Goal: Register for event/course

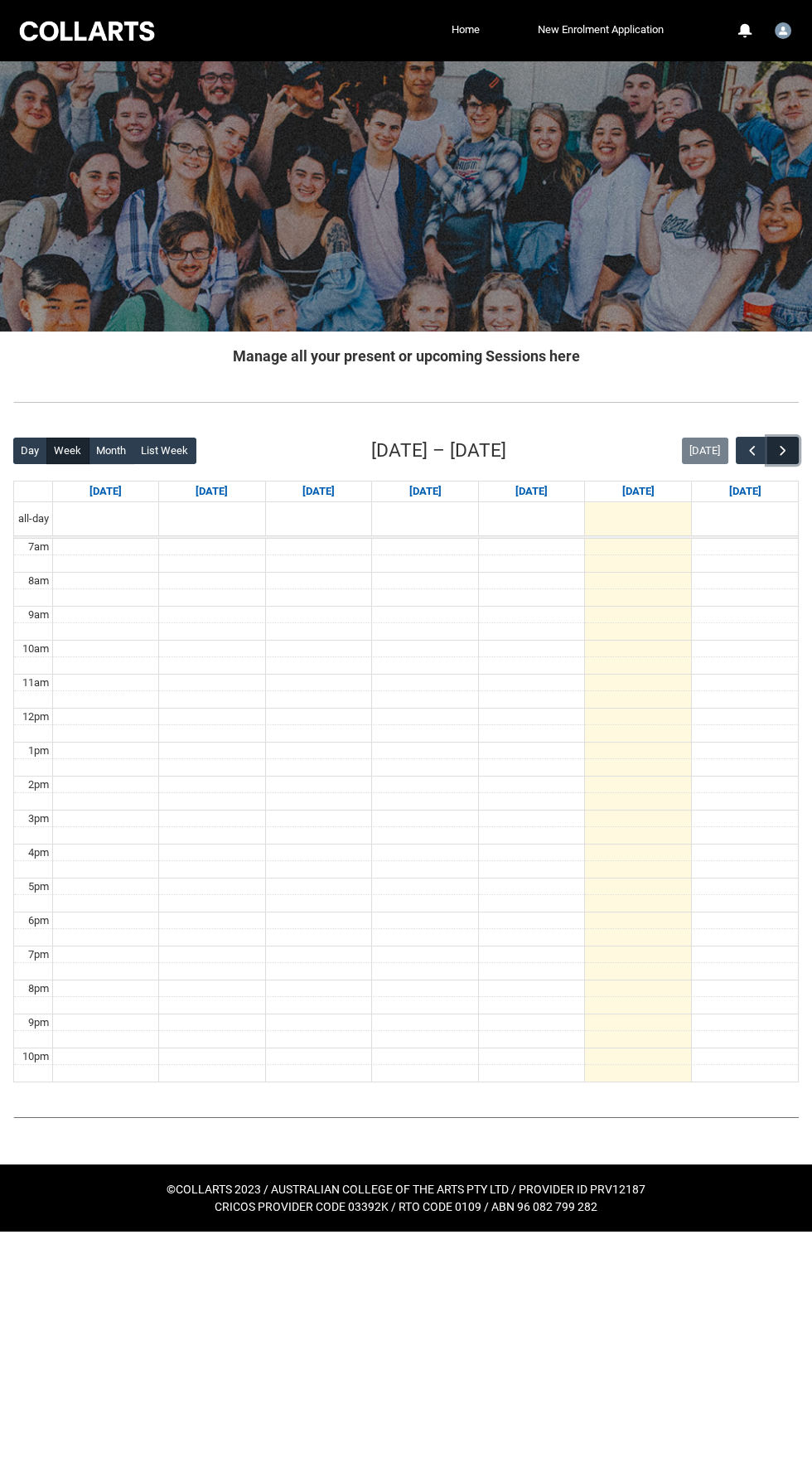
click at [783, 449] on span "button" at bounding box center [783, 451] width 17 height 17
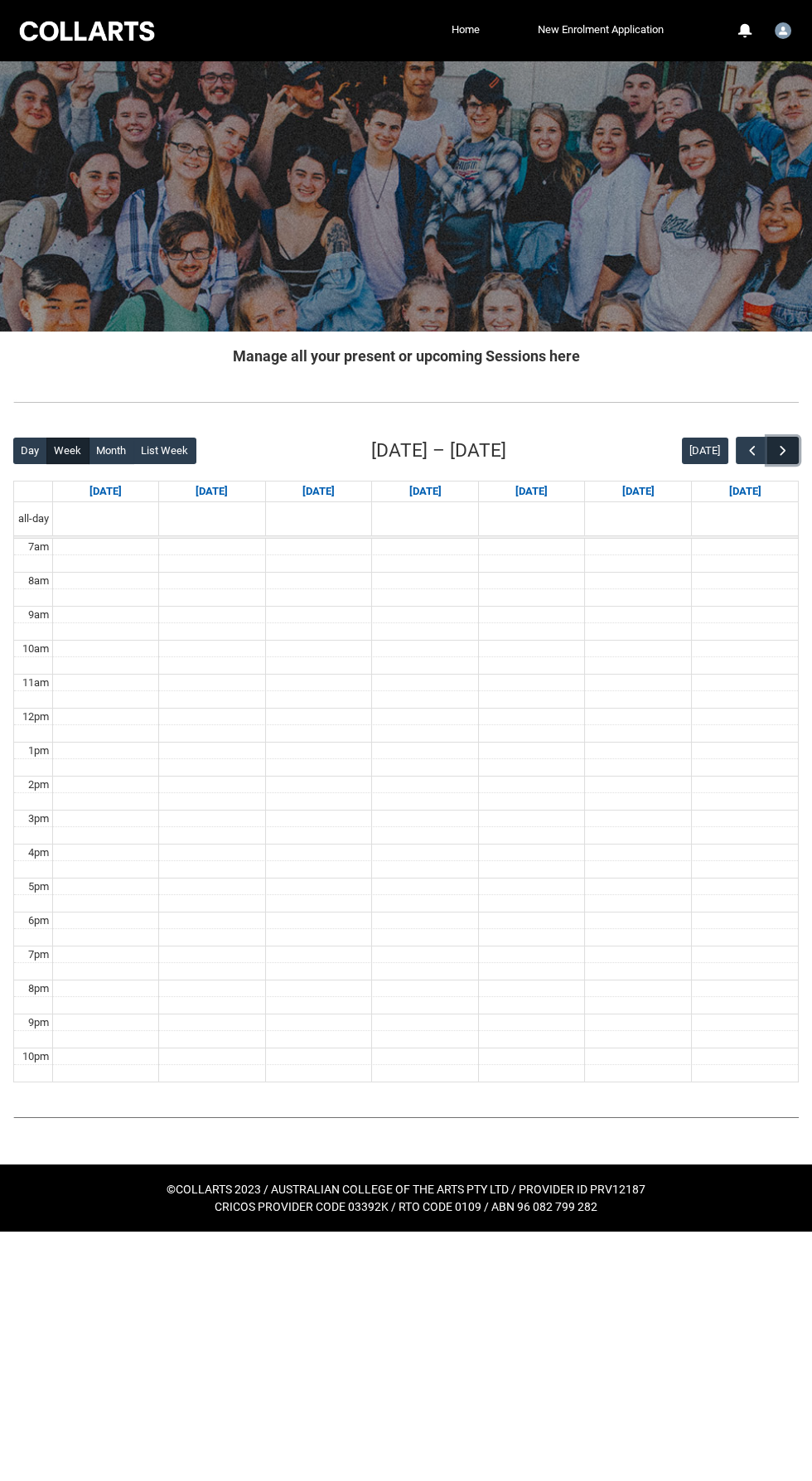
click at [784, 447] on span "button" at bounding box center [783, 451] width 17 height 17
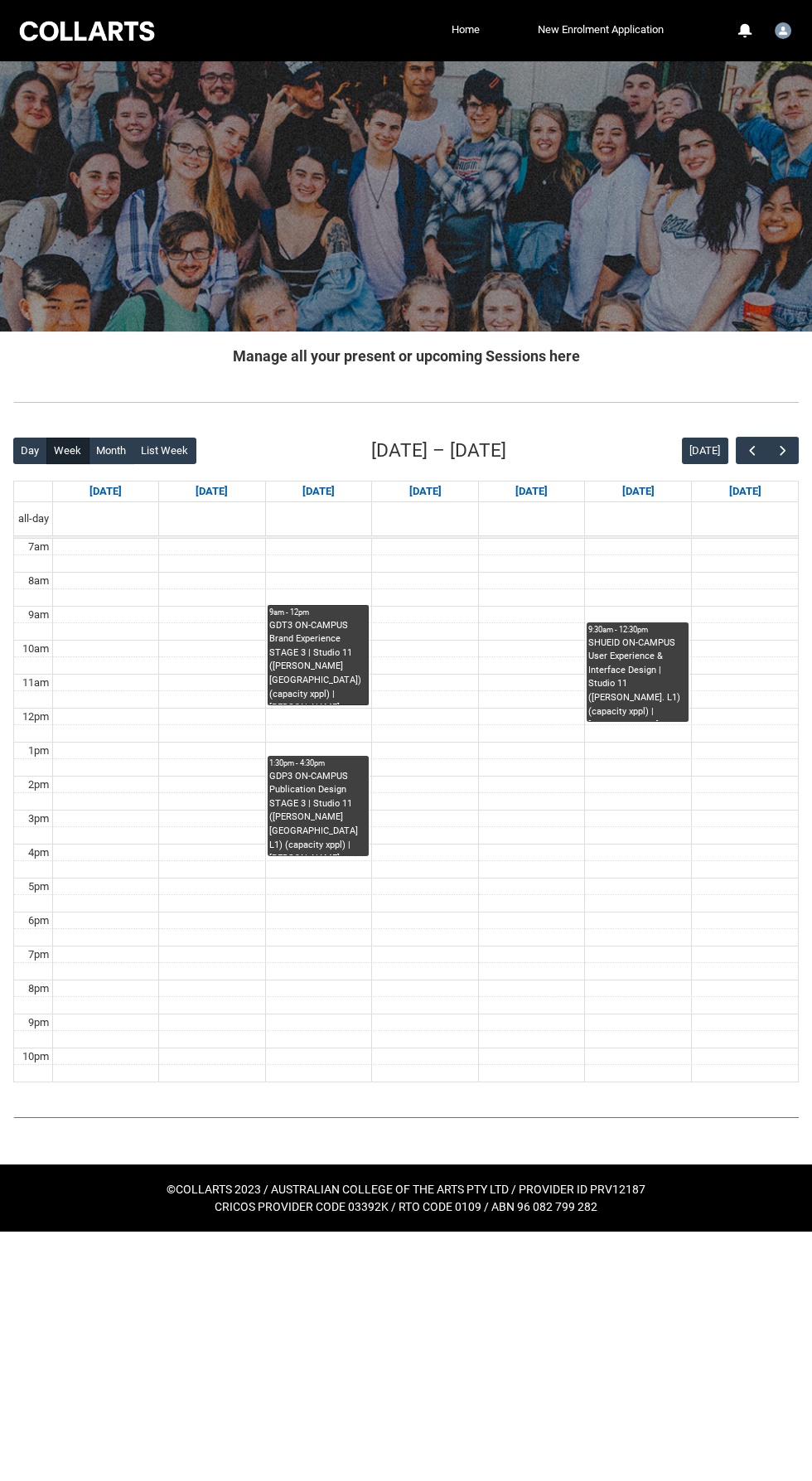
click at [346, 661] on link "9am - 12pm GDT3 ON-CAMPUS Brand Experience STAGE 3 | [GEOGRAPHIC_DATA] ([PERSON…" at bounding box center [318, 655] width 101 height 100
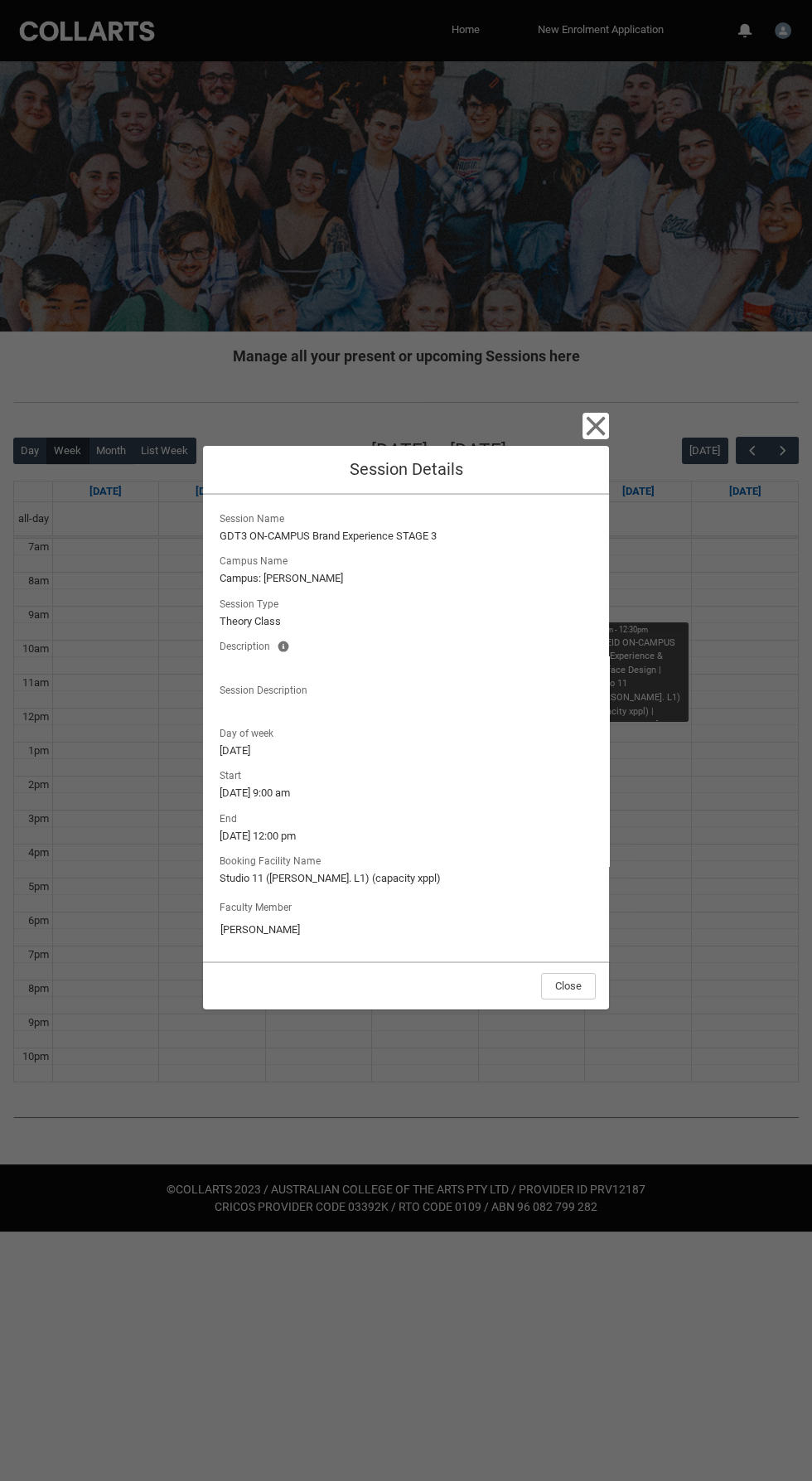
click at [525, 1228] on div "Close Session Details Session Name GDT3 ON-CAMPUS Brand Experience STAGE 3 Camp…" at bounding box center [405, 740] width 406 height 1481
click at [596, 426] on icon "button" at bounding box center [596, 425] width 19 height 19
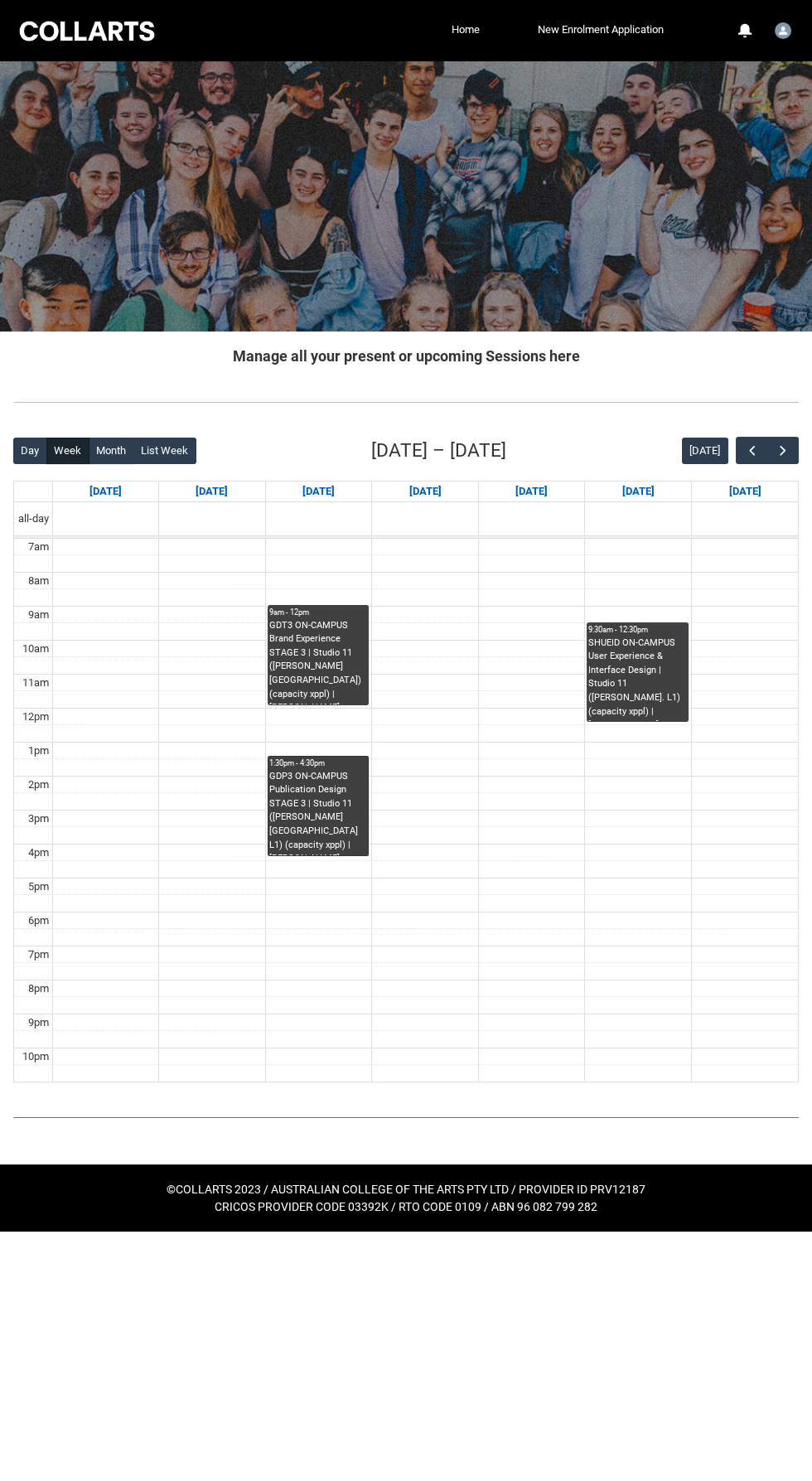
click at [306, 774] on link "1:30pm - 4:30pm GDP3 ON-CAMPUS Publication Design STAGE 3 | Studio 11 ([PERSON_…" at bounding box center [318, 806] width 101 height 100
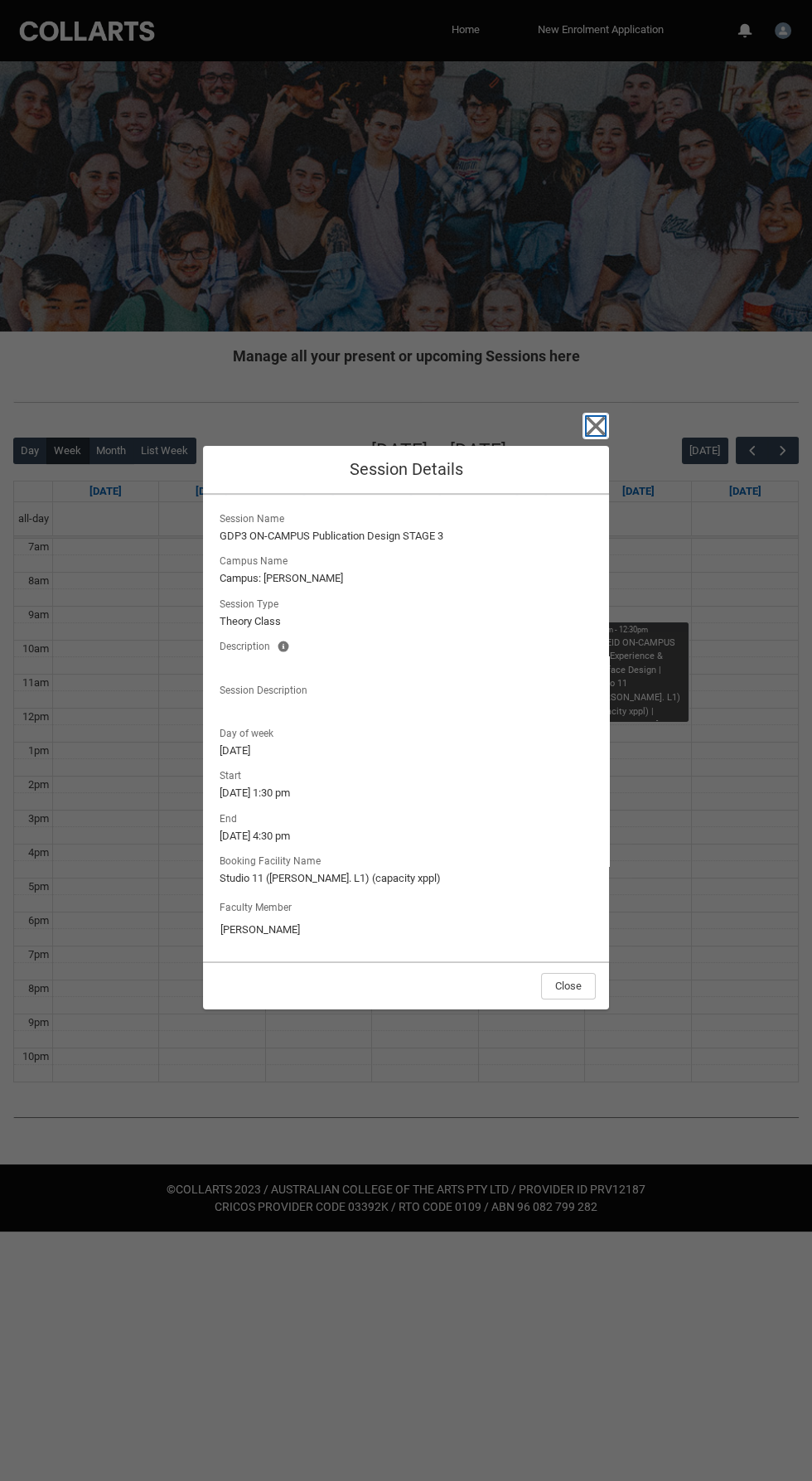
click at [593, 434] on icon "button" at bounding box center [596, 426] width 27 height 27
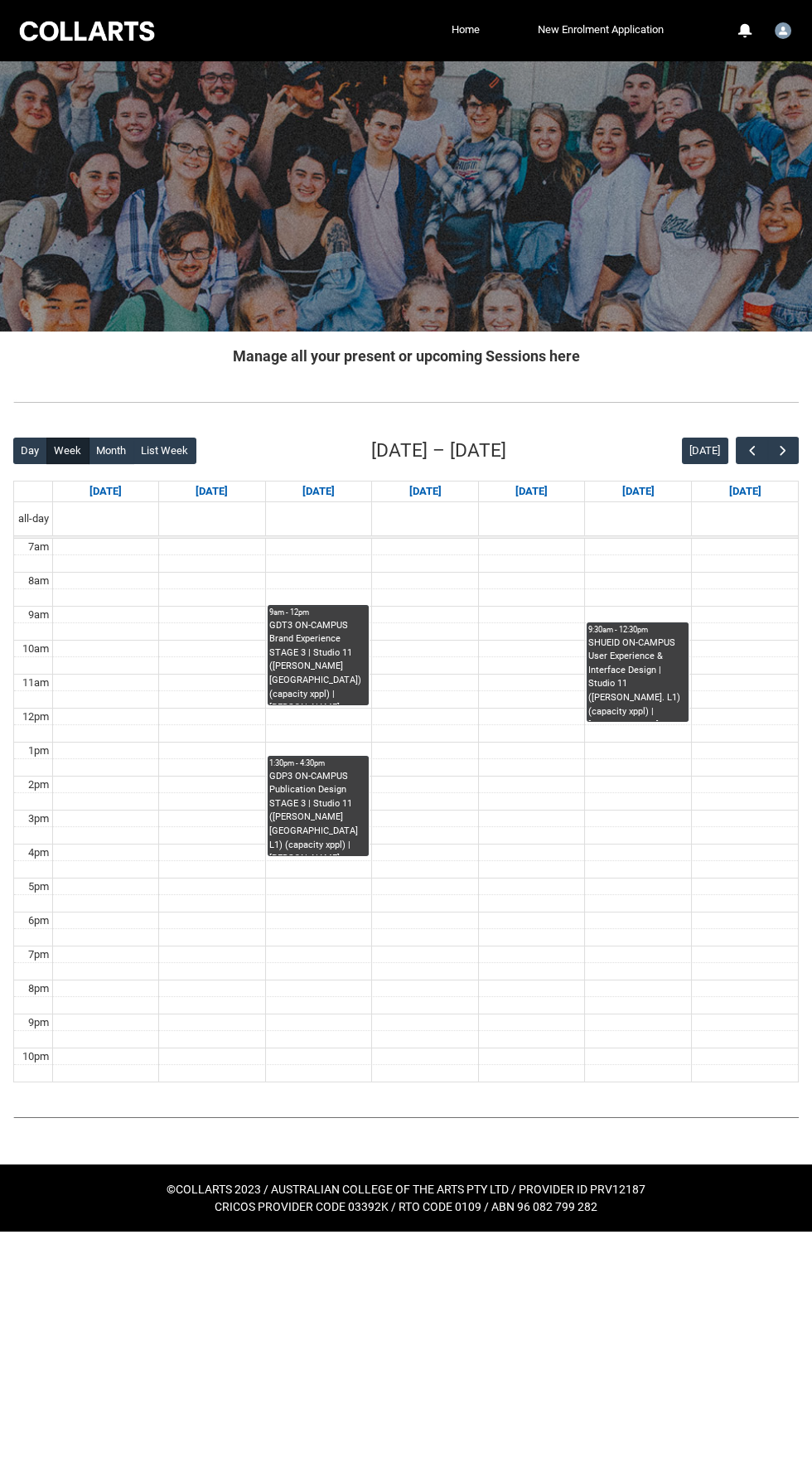
click at [656, 715] on div at bounding box center [406, 740] width 812 height 1481
click at [656, 682] on link "9:30am - 12:30pm SHUEID ON-CAMPUS User Experience & Interface Design | Studio 1…" at bounding box center [637, 671] width 101 height 99
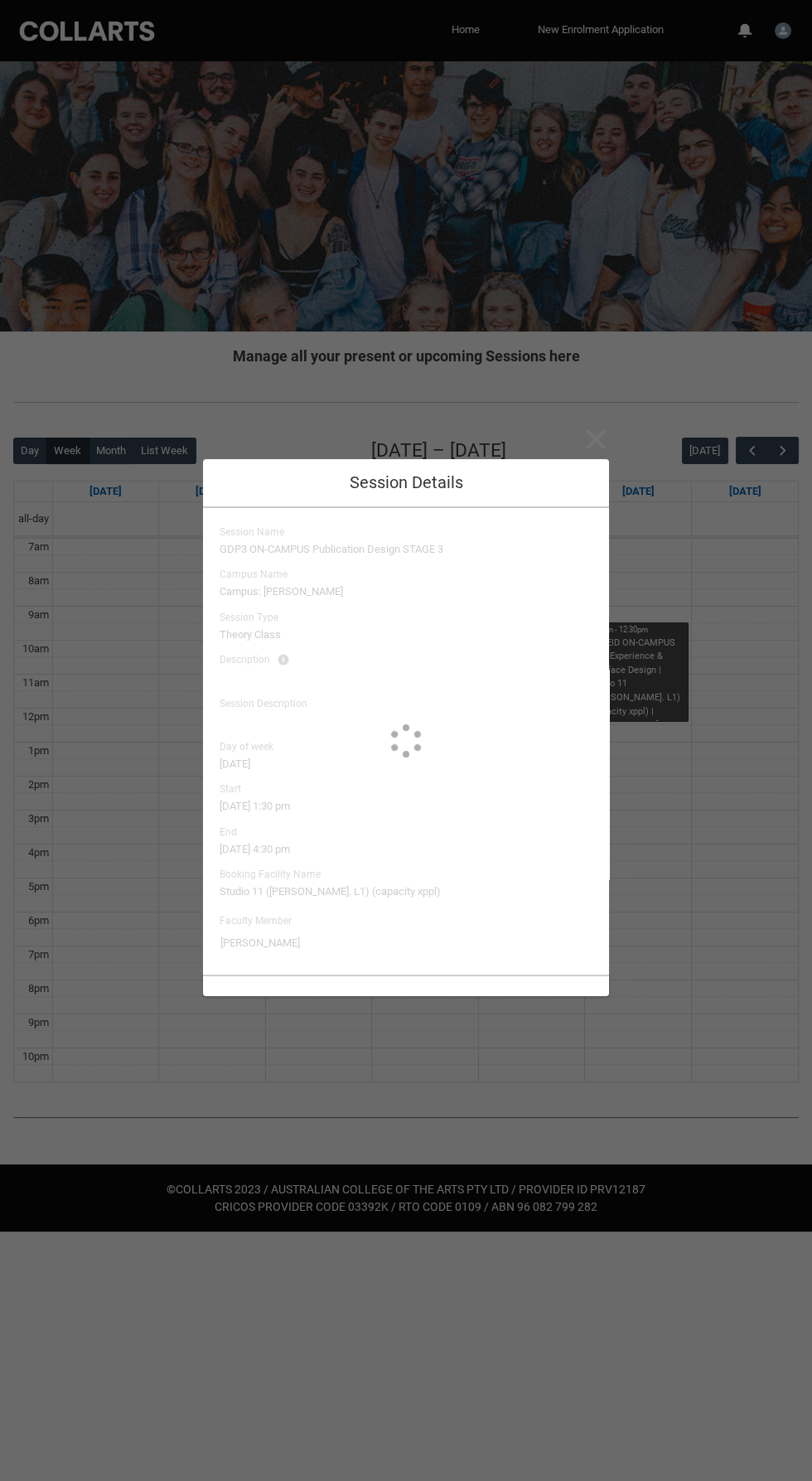
type input "[PERSON_NAME]"
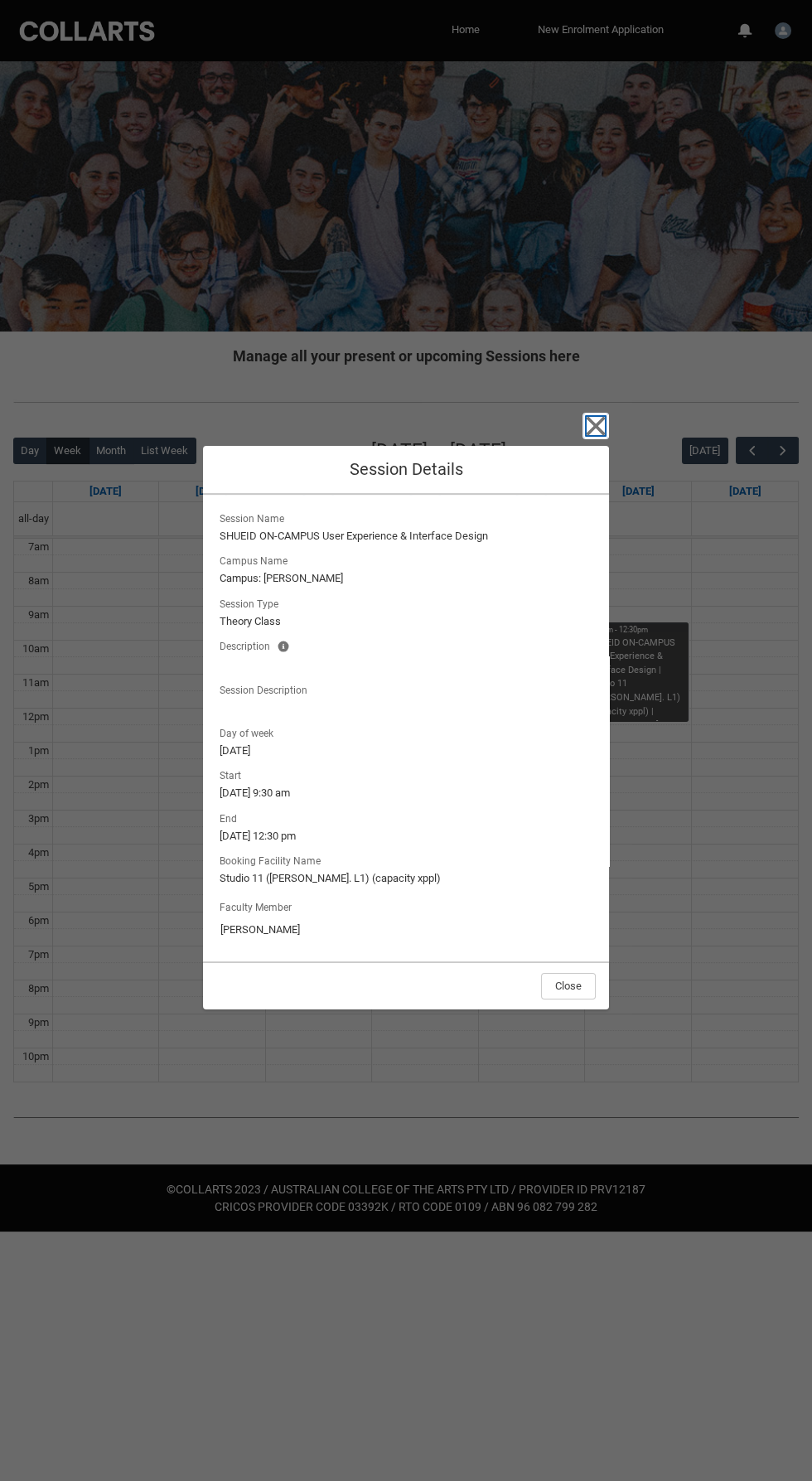
click at [595, 426] on icon "button" at bounding box center [596, 425] width 19 height 19
